Goal: Transaction & Acquisition: Purchase product/service

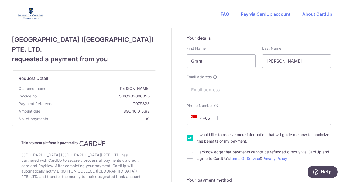
click at [230, 89] on input "Email Address" at bounding box center [259, 89] width 145 height 13
type input "[EMAIL_ADDRESS][PERSON_NAME][DOMAIN_NAME]"
click at [236, 117] on input "Phone Number" at bounding box center [259, 117] width 145 height 13
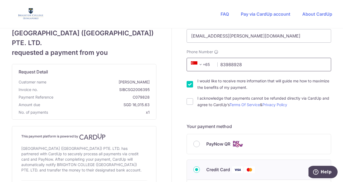
scroll to position [54, 0]
type input "83988928"
click at [188, 85] on input "I would like to receive more information that will guide me how to maximize the…" at bounding box center [190, 84] width 6 height 6
checkbox input "false"
click at [188, 101] on input "I acknowledge that payments cannot be refunded directly via CardUp and agree to…" at bounding box center [190, 101] width 6 height 6
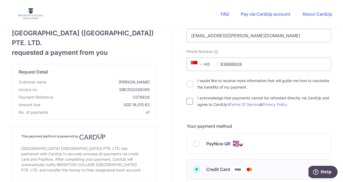
checkbox input "true"
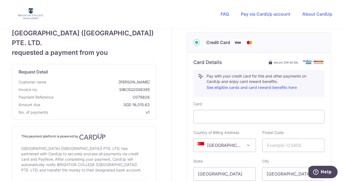
scroll to position [189, 0]
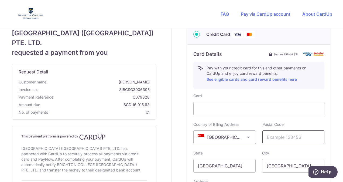
click at [281, 137] on input "text" at bounding box center [294, 136] width 62 height 13
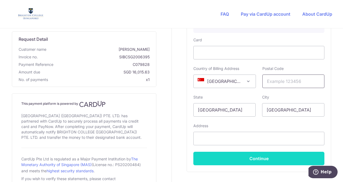
scroll to position [270, 0]
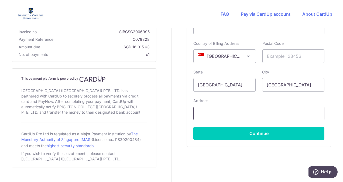
click at [249, 109] on input "text" at bounding box center [258, 113] width 131 height 13
click at [284, 56] on input "text" at bounding box center [294, 55] width 62 height 13
type input "568426"
click at [245, 112] on input "text" at bounding box center [258, 113] width 131 height 13
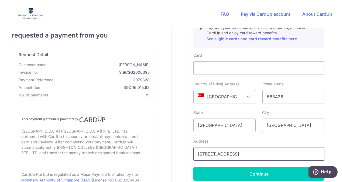
scroll to position [216, 0]
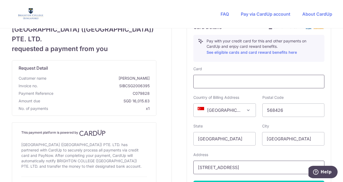
type input "[STREET_ADDRESS]"
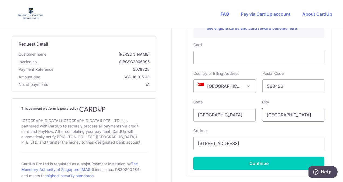
scroll to position [243, 0]
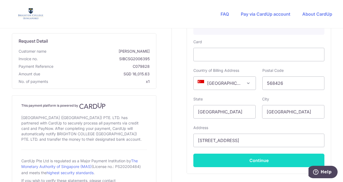
click at [261, 160] on button "Continue" at bounding box center [258, 160] width 131 height 13
type input "**** 4006"
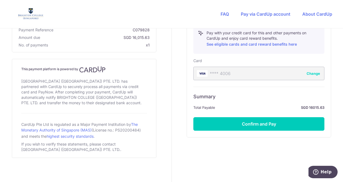
scroll to position [197, 0]
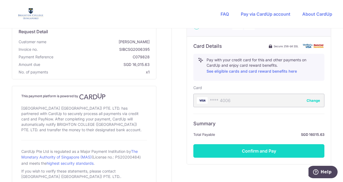
click at [258, 151] on button "Confirm and Pay" at bounding box center [258, 150] width 131 height 13
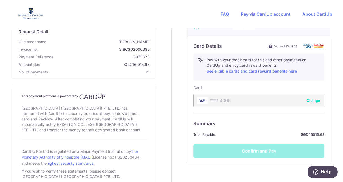
click at [260, 152] on div "Summary Total Payable SGD 16015.63 Confirm and Pay" at bounding box center [258, 136] width 131 height 44
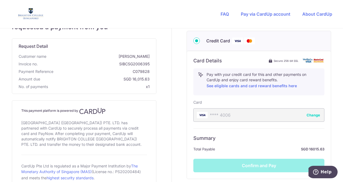
scroll to position [224, 0]
